Goal: Transaction & Acquisition: Purchase product/service

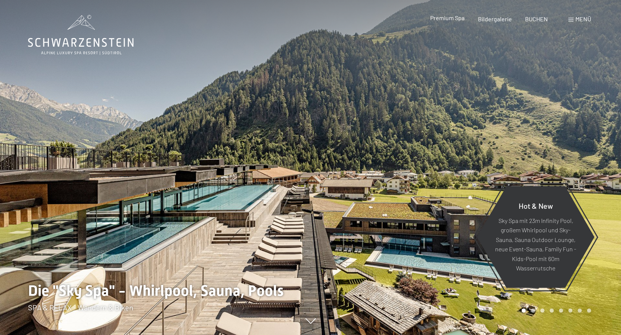
click at [448, 16] on span "Premium Spa" at bounding box center [447, 17] width 34 height 7
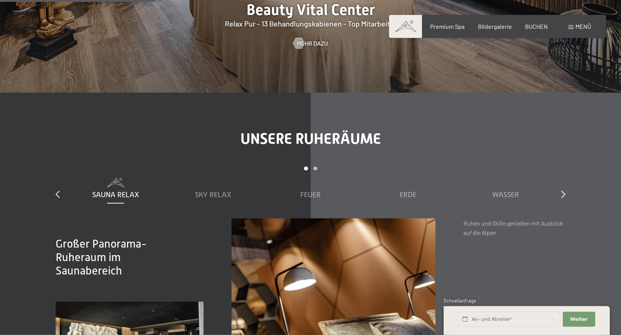
scroll to position [1066, 0]
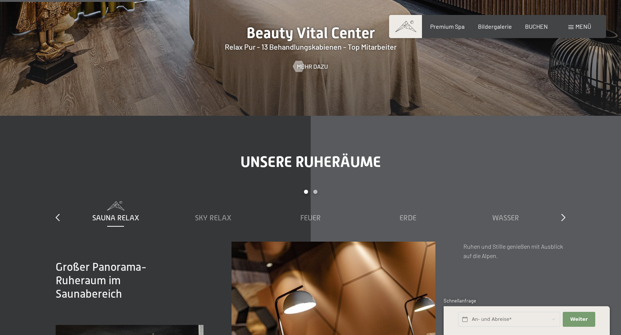
click at [579, 25] on span "Menü" at bounding box center [583, 26] width 16 height 7
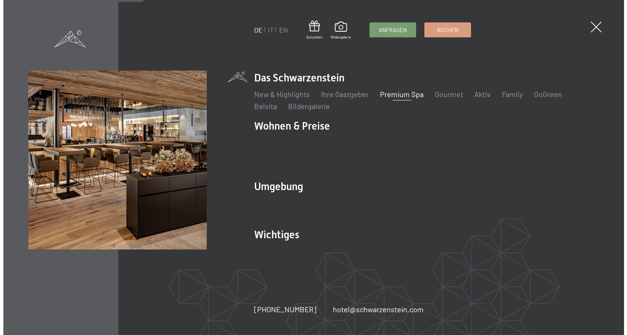
scroll to position [1068, 0]
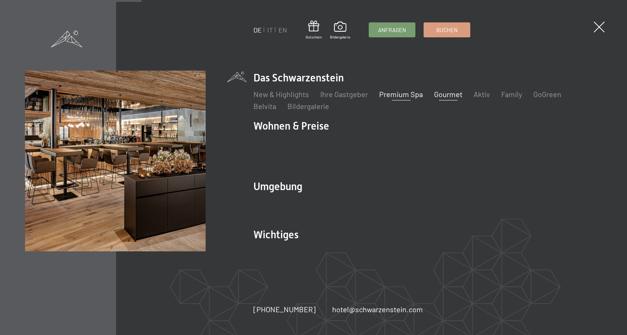
click at [445, 99] on link "Gourmet" at bounding box center [448, 94] width 28 height 9
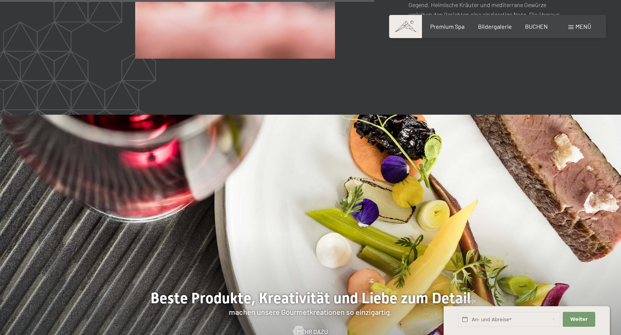
scroll to position [1675, 0]
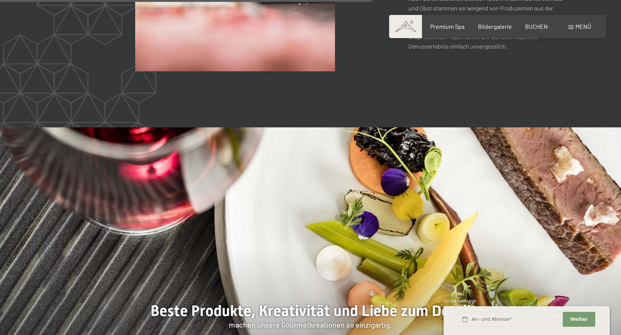
click at [586, 25] on span "Menü" at bounding box center [583, 26] width 16 height 7
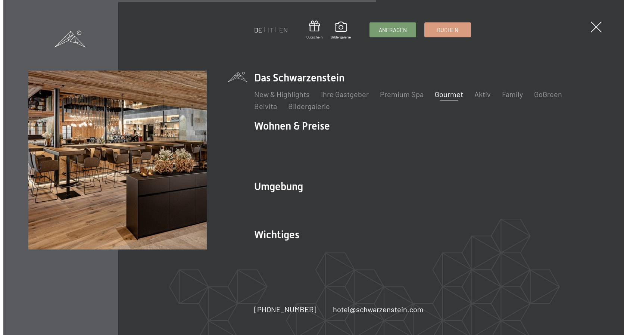
scroll to position [1680, 0]
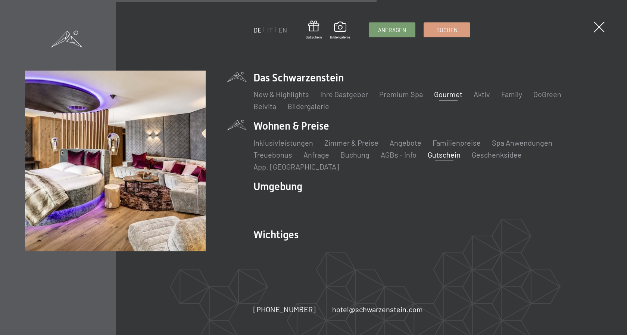
click at [441, 159] on link "Gutschein" at bounding box center [444, 154] width 33 height 9
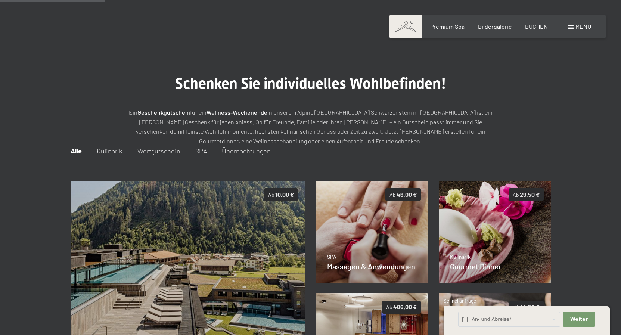
scroll to position [108, 0]
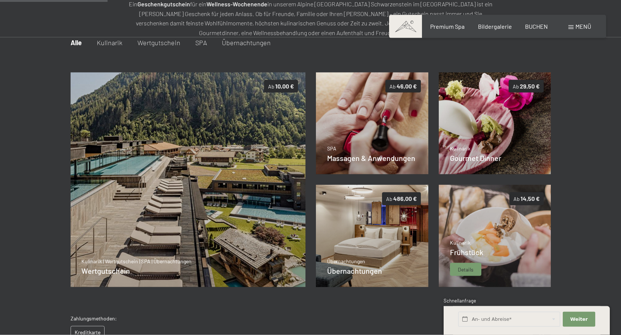
click at [504, 230] on img at bounding box center [495, 236] width 112 height 102
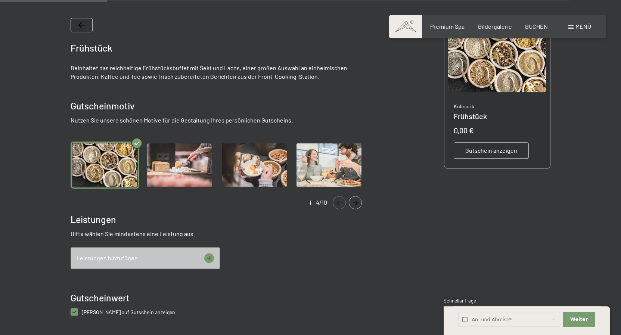
scroll to position [146, 0]
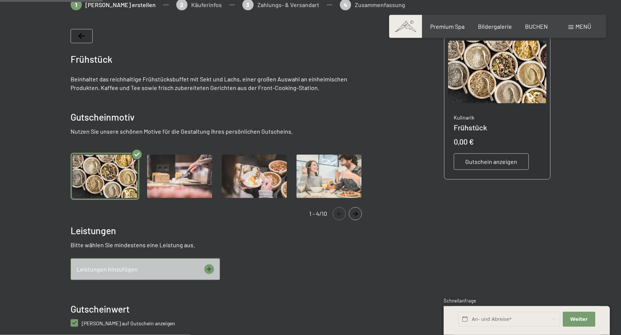
click at [146, 266] on div "Leistungen hinzufügen" at bounding box center [145, 269] width 149 height 22
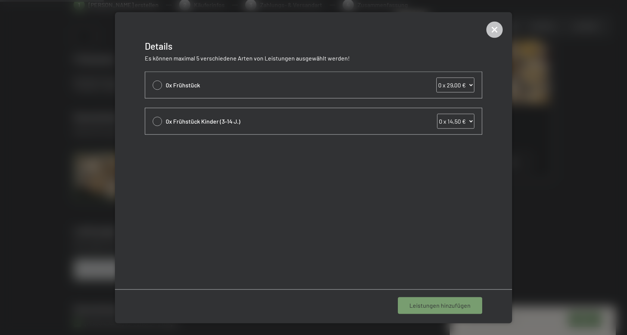
click at [436, 77] on select "0 x 29,00 € 1 x 29,00 € 2 x 29,00 € 3 x 29,00 € 4 x 29,00 € 5 x 29,00 € 6 x 29,…" at bounding box center [455, 84] width 38 height 15
click at [520, 85] on div at bounding box center [313, 167] width 627 height 335
